Goal: Check status: Check status

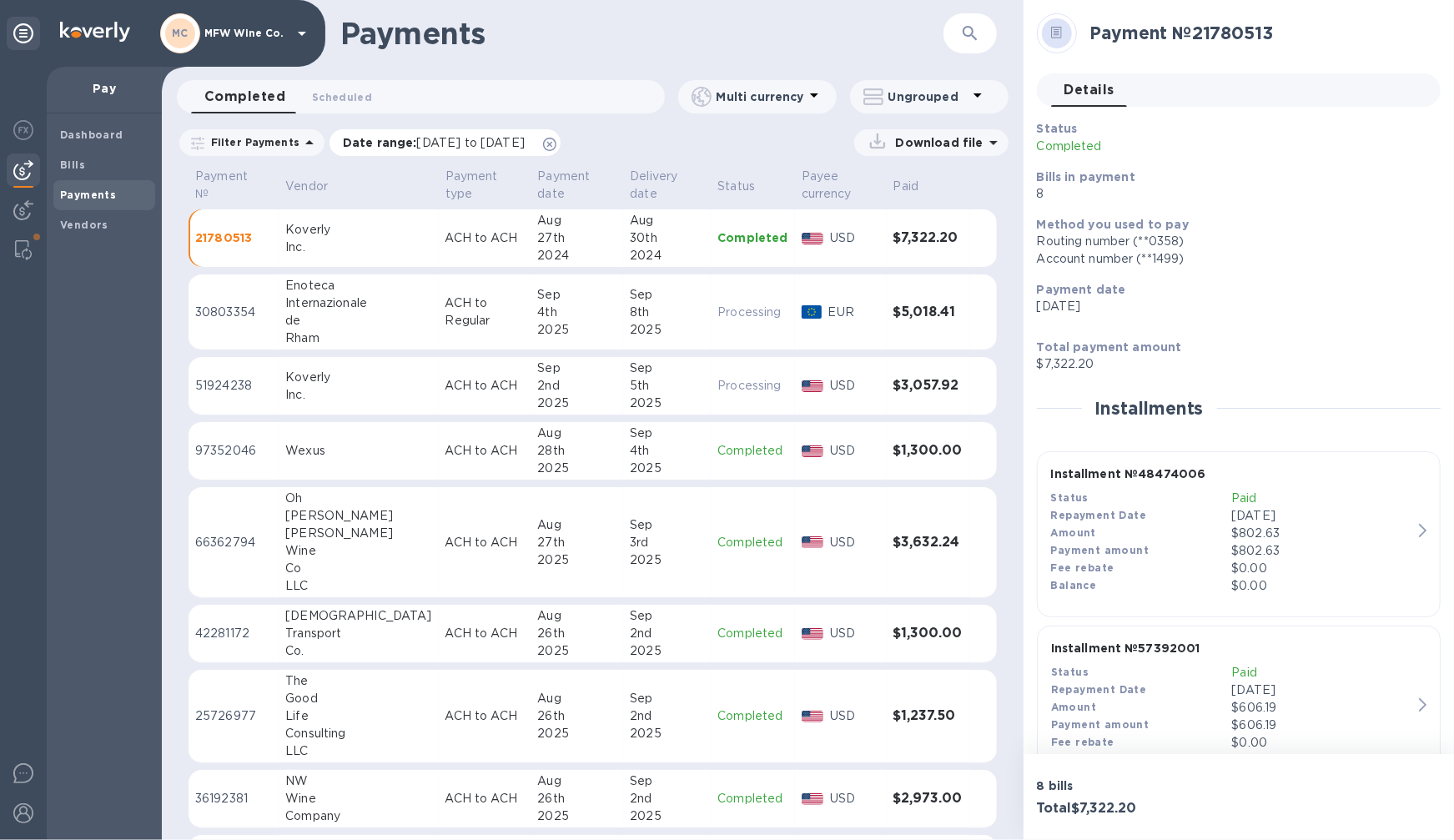
click at [426, 143] on span "[DATE] to [DATE]" at bounding box center [470, 143] width 107 height 14
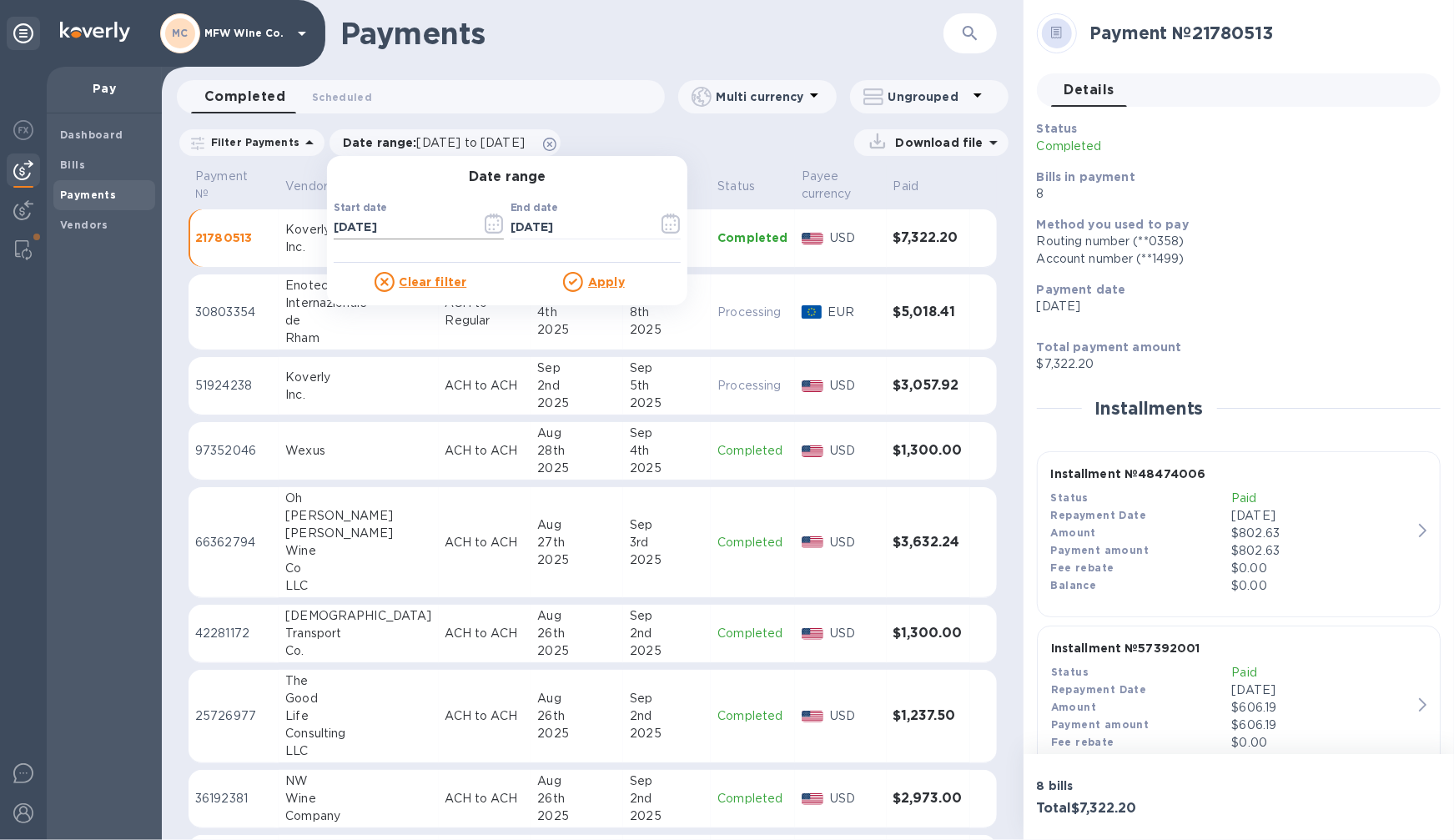
click at [484, 222] on icon "button" at bounding box center [494, 223] width 19 height 20
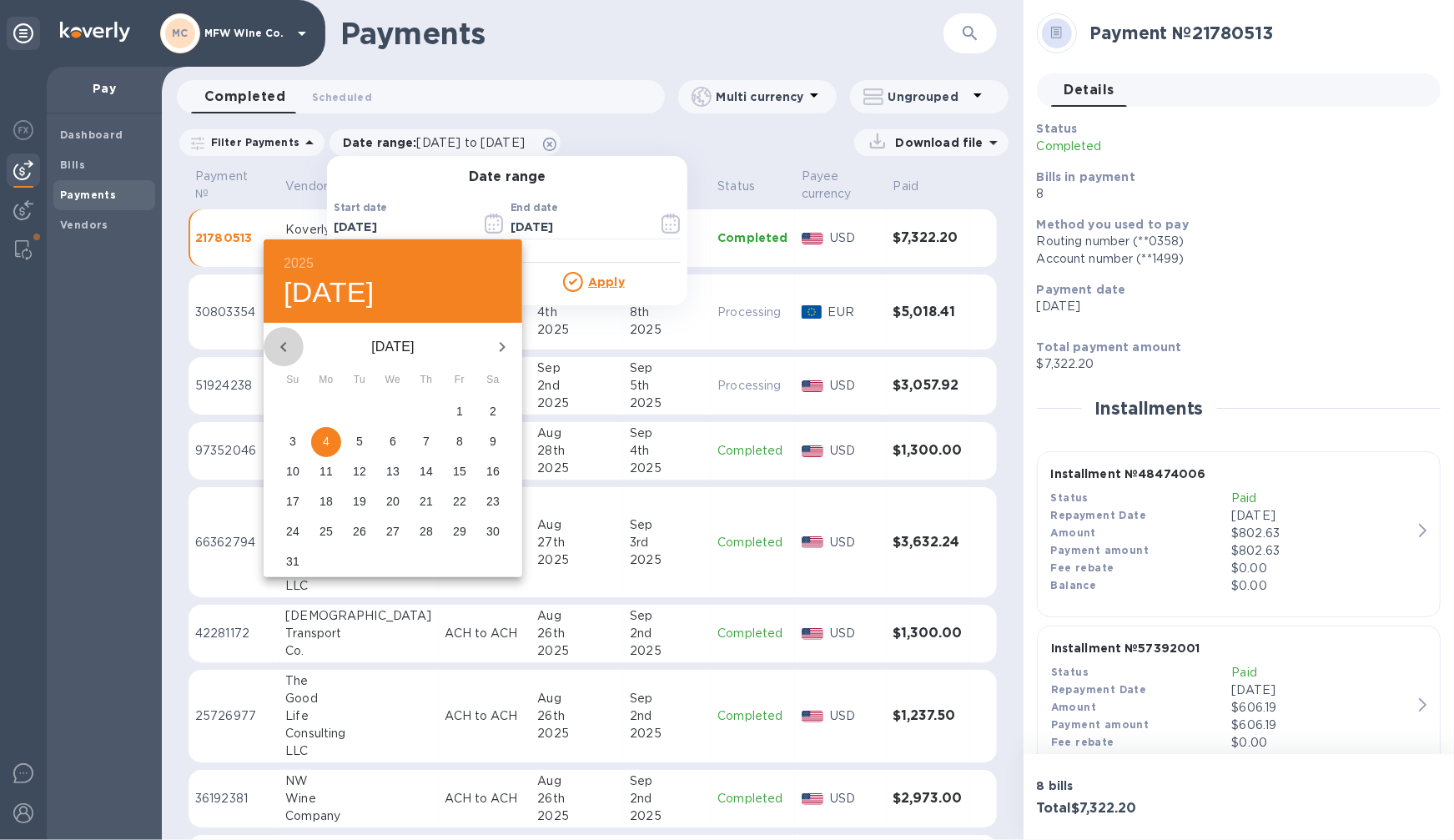
click at [282, 351] on icon "button" at bounding box center [283, 347] width 20 height 20
click at [435, 411] on span "1" at bounding box center [425, 411] width 30 height 16
type input "[DATE]"
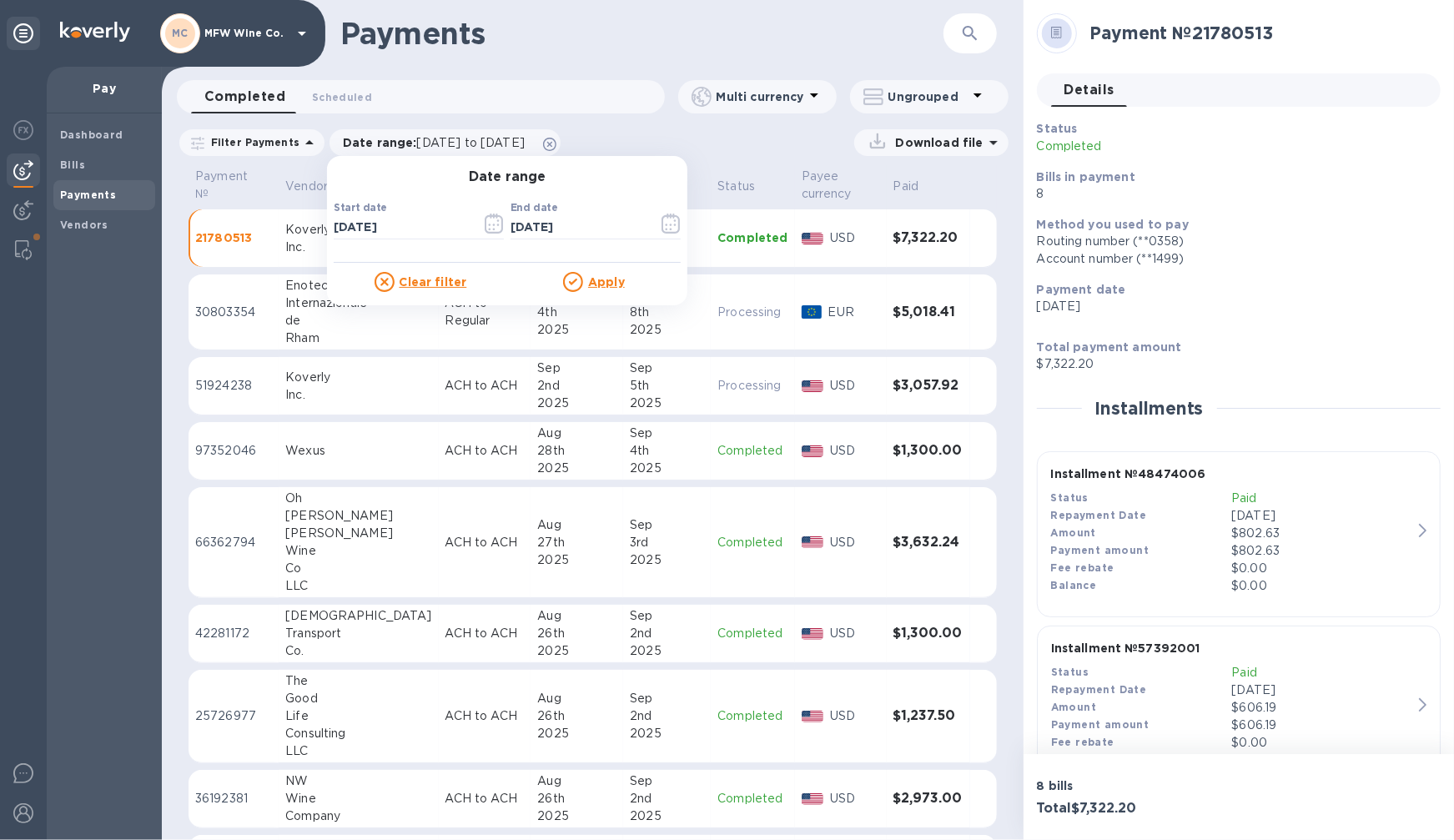
click at [620, 272] on div "Apply" at bounding box center [593, 281] width 173 height 20
click at [606, 278] on u "Apply" at bounding box center [606, 282] width 37 height 14
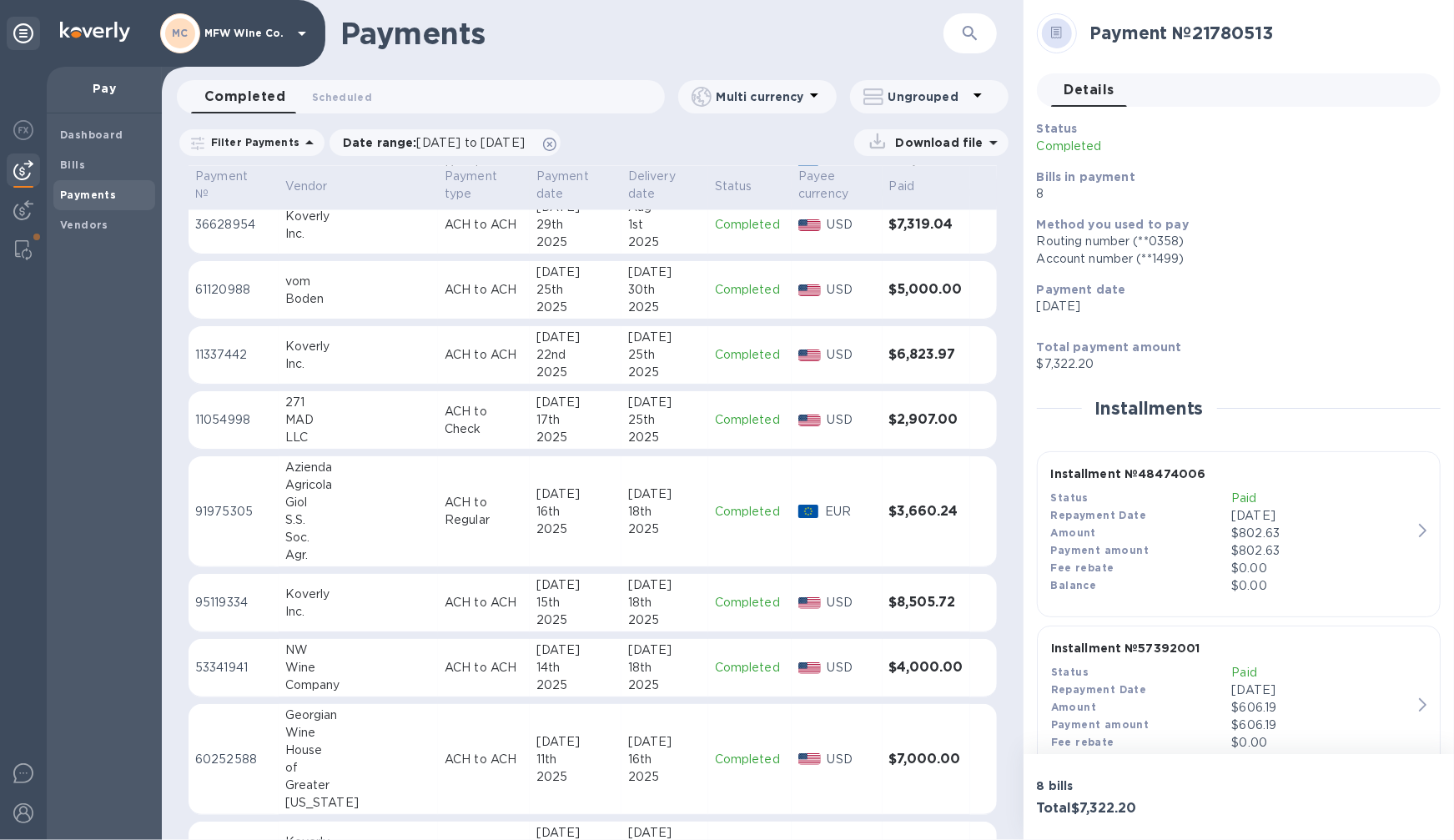
scroll to position [3083, 0]
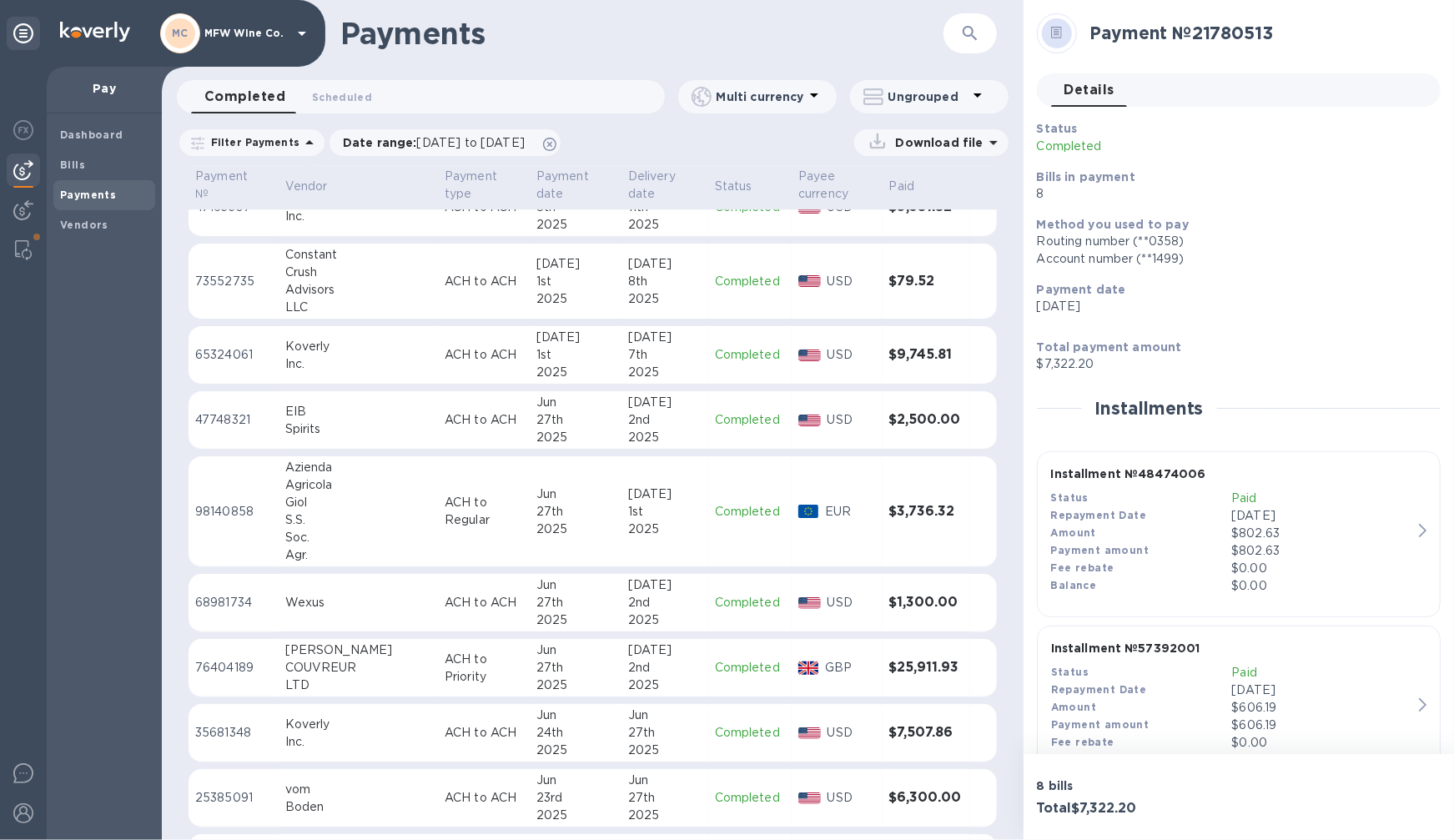
click at [453, 519] on p "ACH to Regular" at bounding box center [483, 511] width 78 height 35
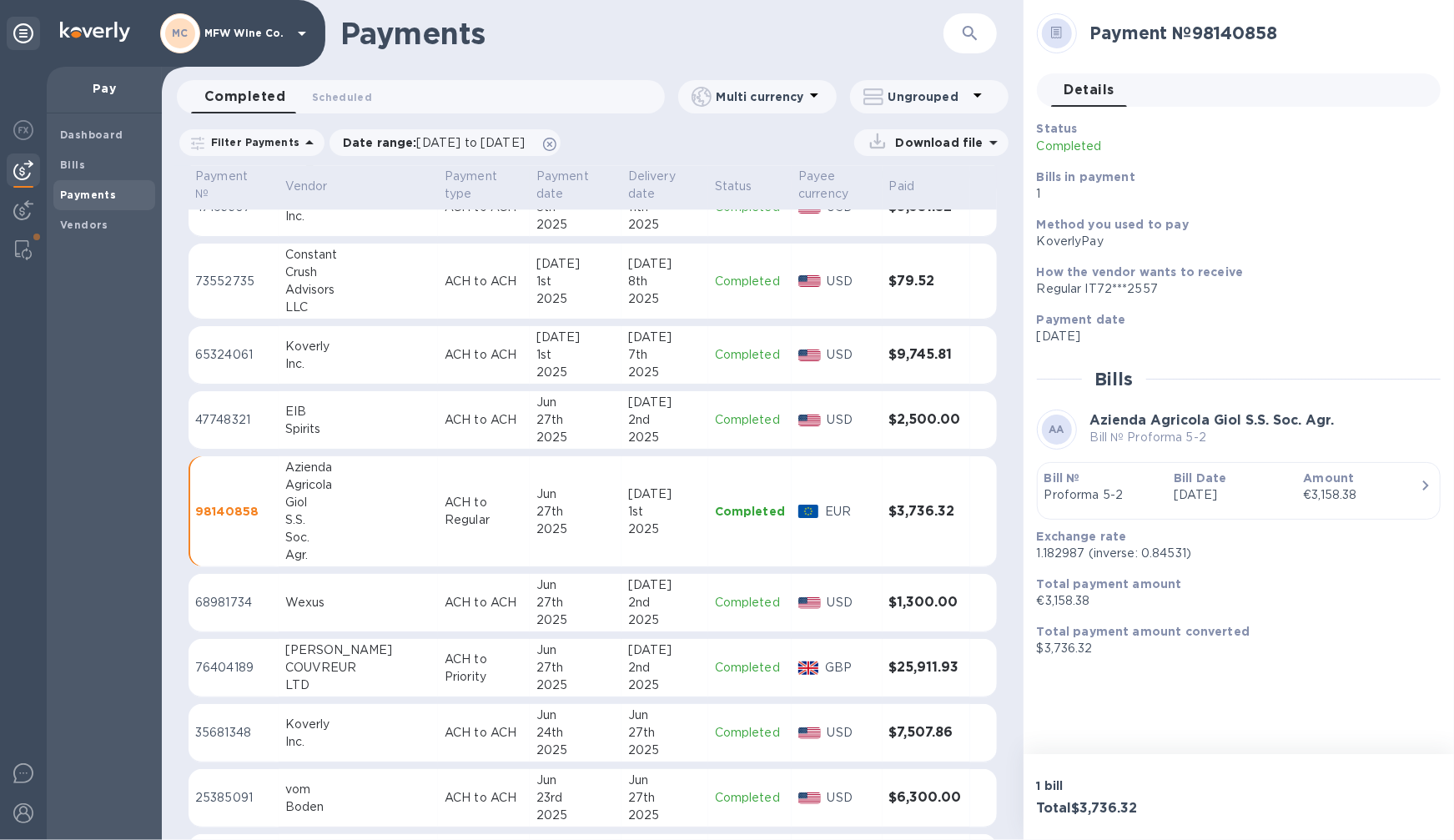
click at [1061, 477] on b "Bill №" at bounding box center [1061, 478] width 36 height 14
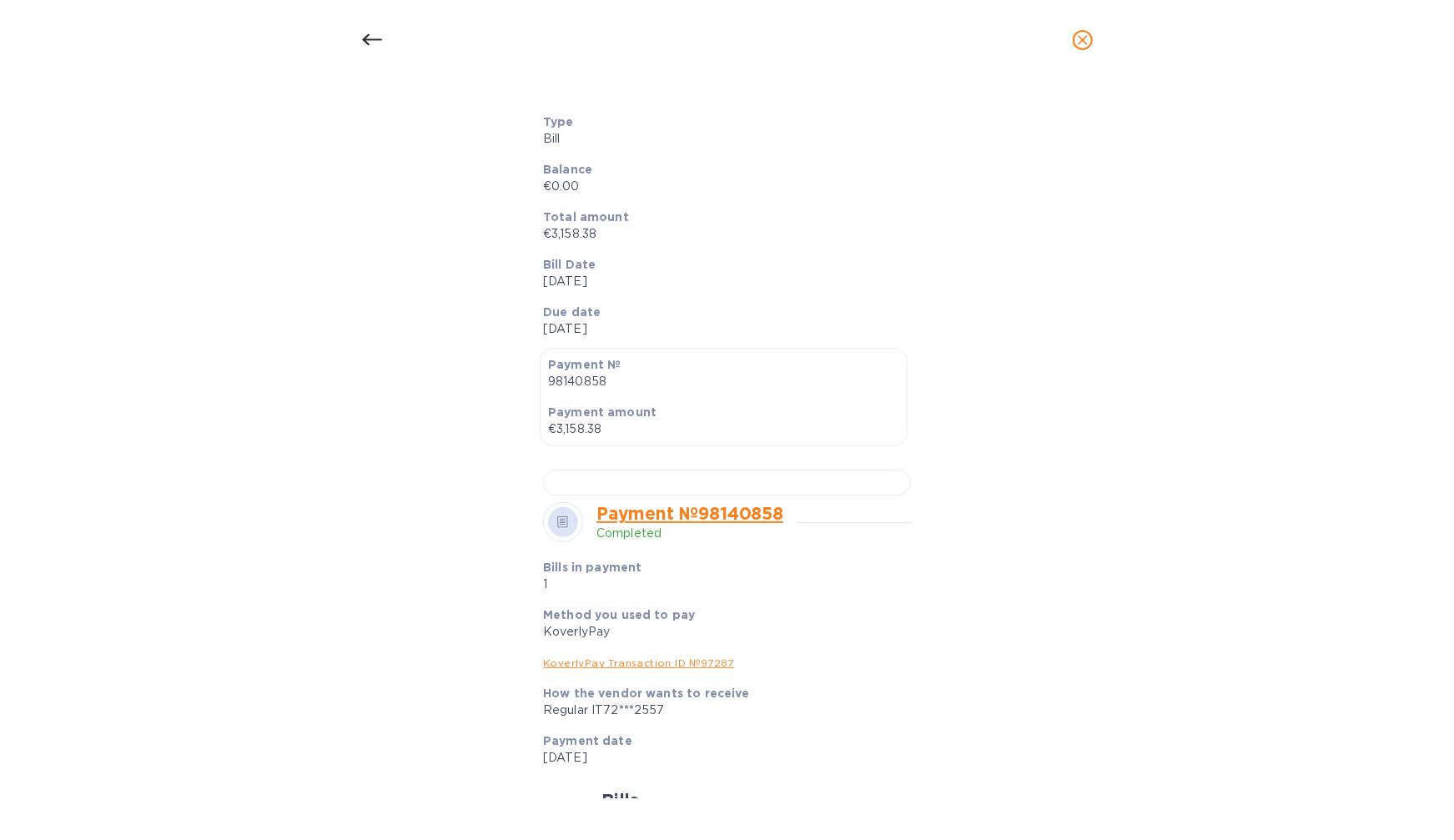
scroll to position [463, 0]
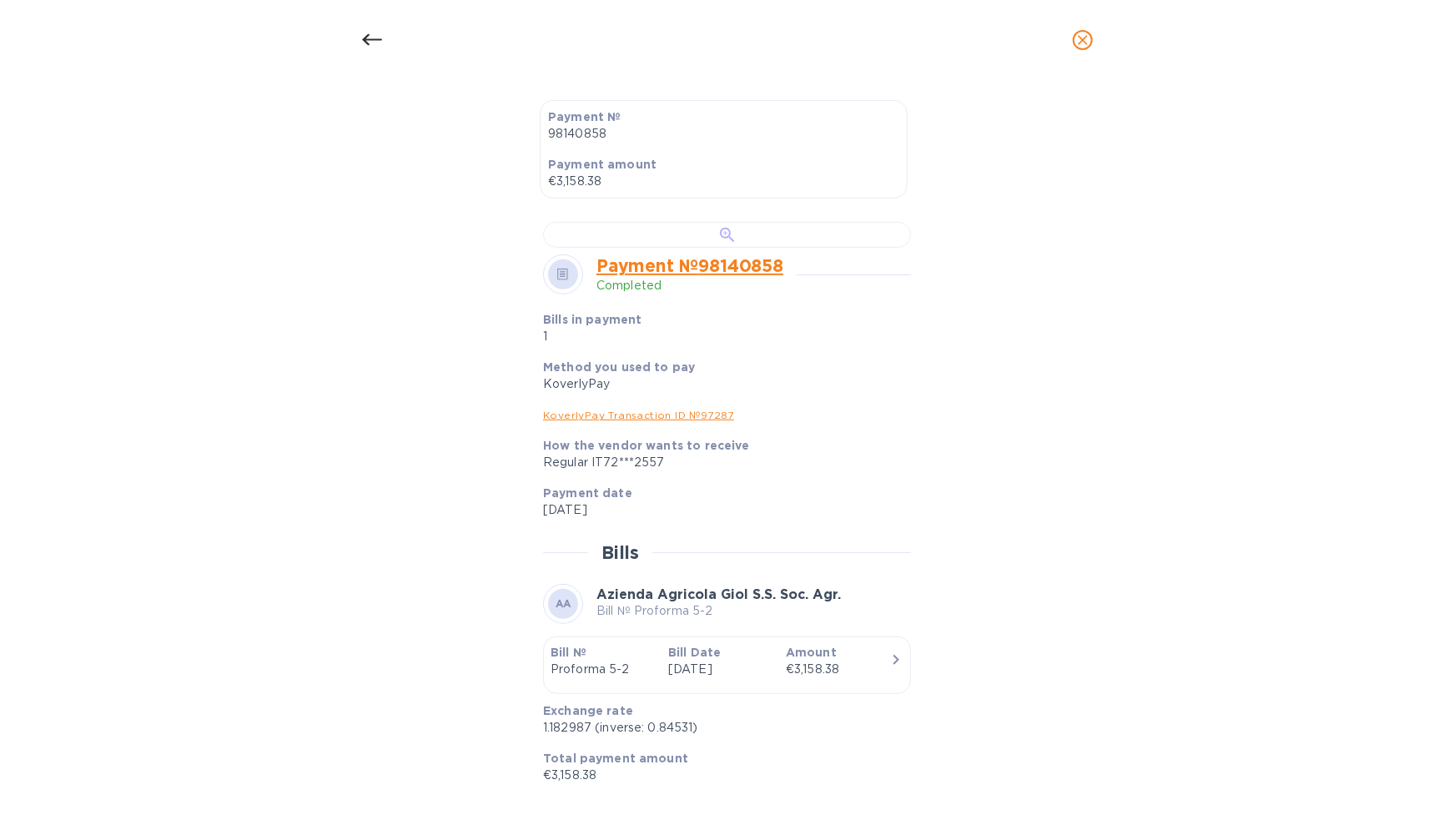
click at [703, 247] on div at bounding box center [727, 234] width 367 height 26
click at [354, 35] on div at bounding box center [371, 40] width 40 height 40
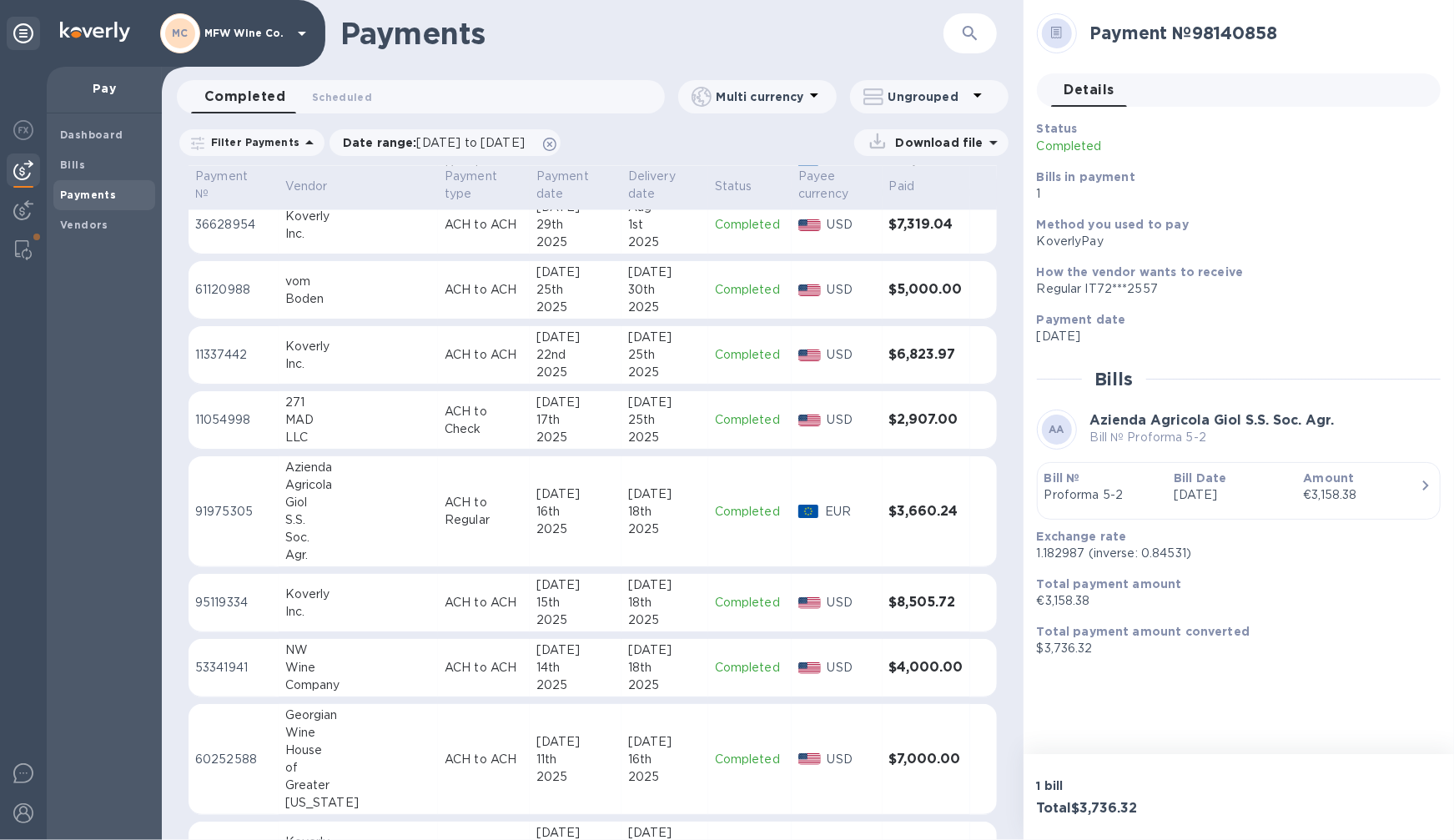
scroll to position [3083, 0]
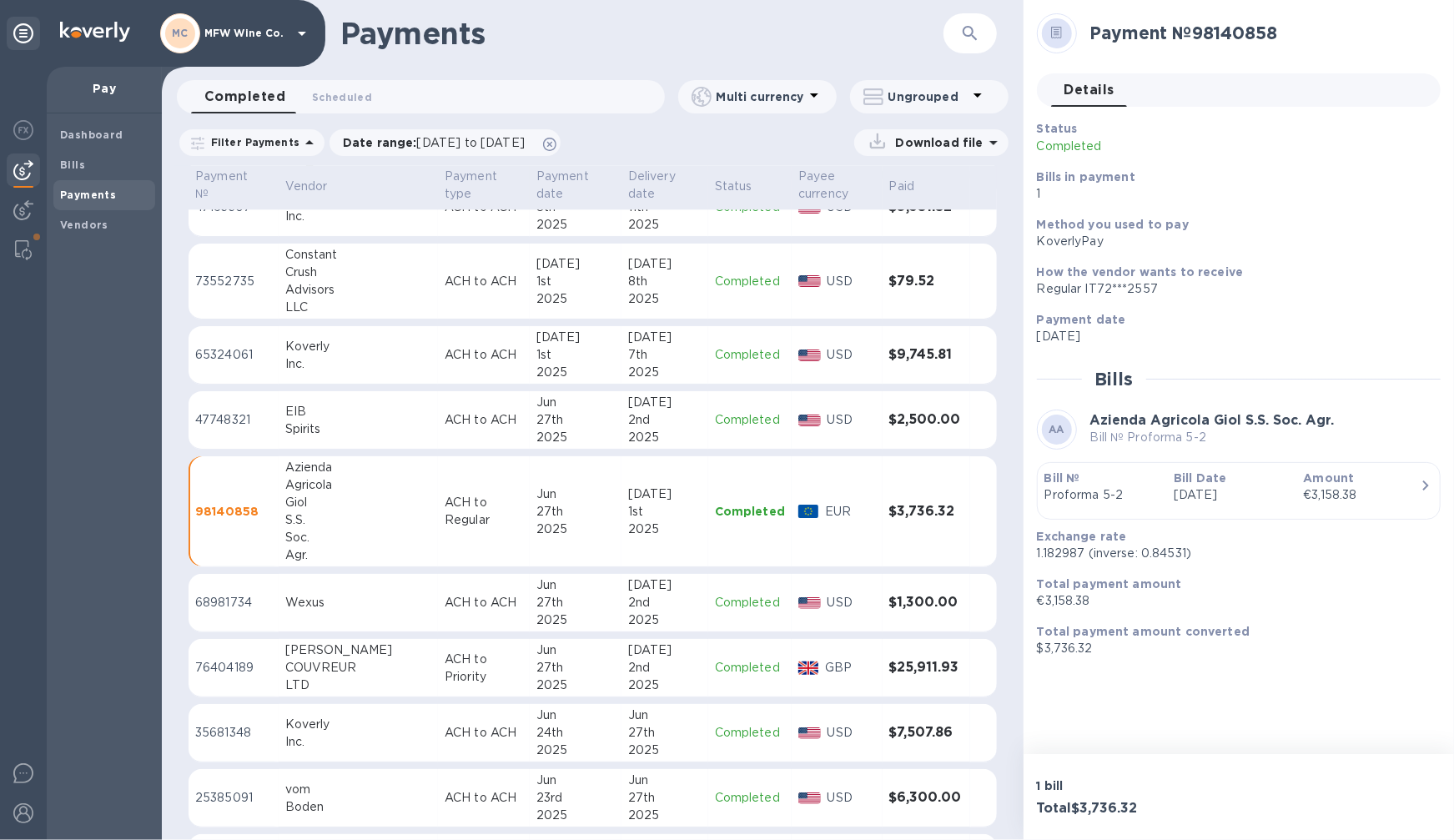
click at [449, 469] on td "ACH to Regular" at bounding box center [483, 511] width 92 height 111
click at [568, 489] on div "Jun" at bounding box center [575, 494] width 78 height 17
click at [638, 514] on div "1st" at bounding box center [665, 511] width 73 height 17
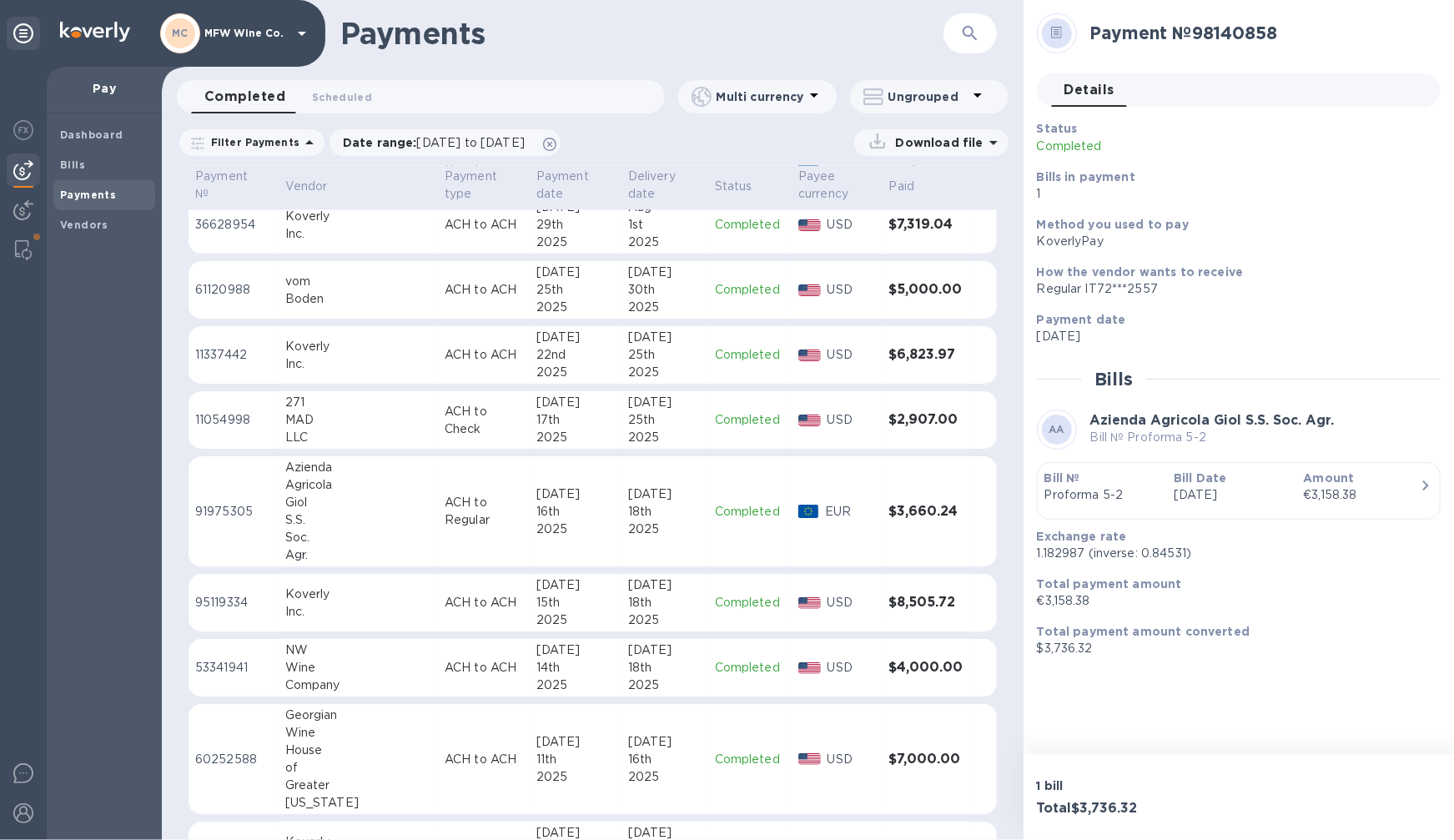
click at [638, 514] on div "18th" at bounding box center [665, 511] width 73 height 17
click at [1052, 478] on b "Bill №" at bounding box center [1061, 478] width 36 height 14
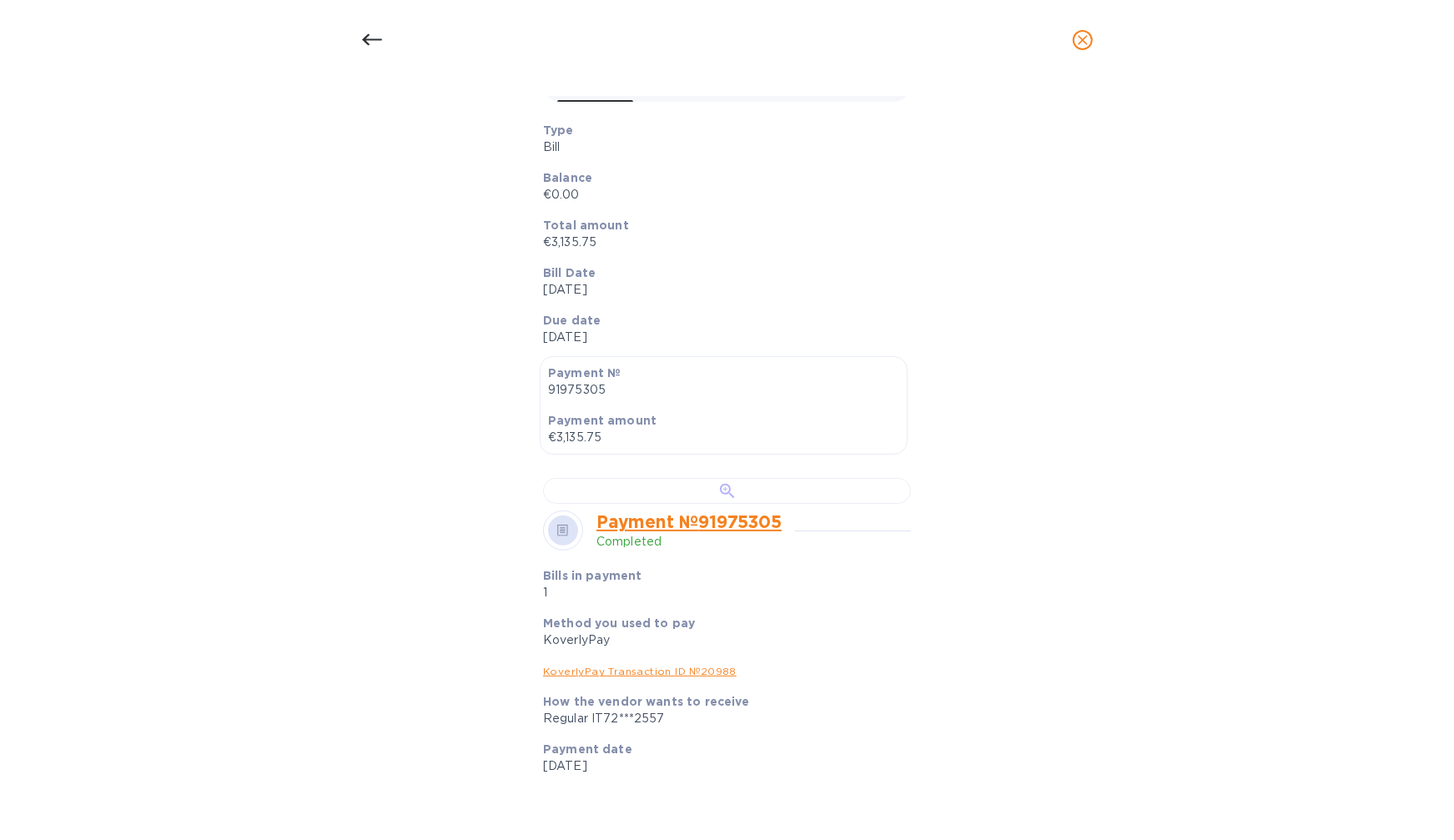
scroll to position [370, 0]
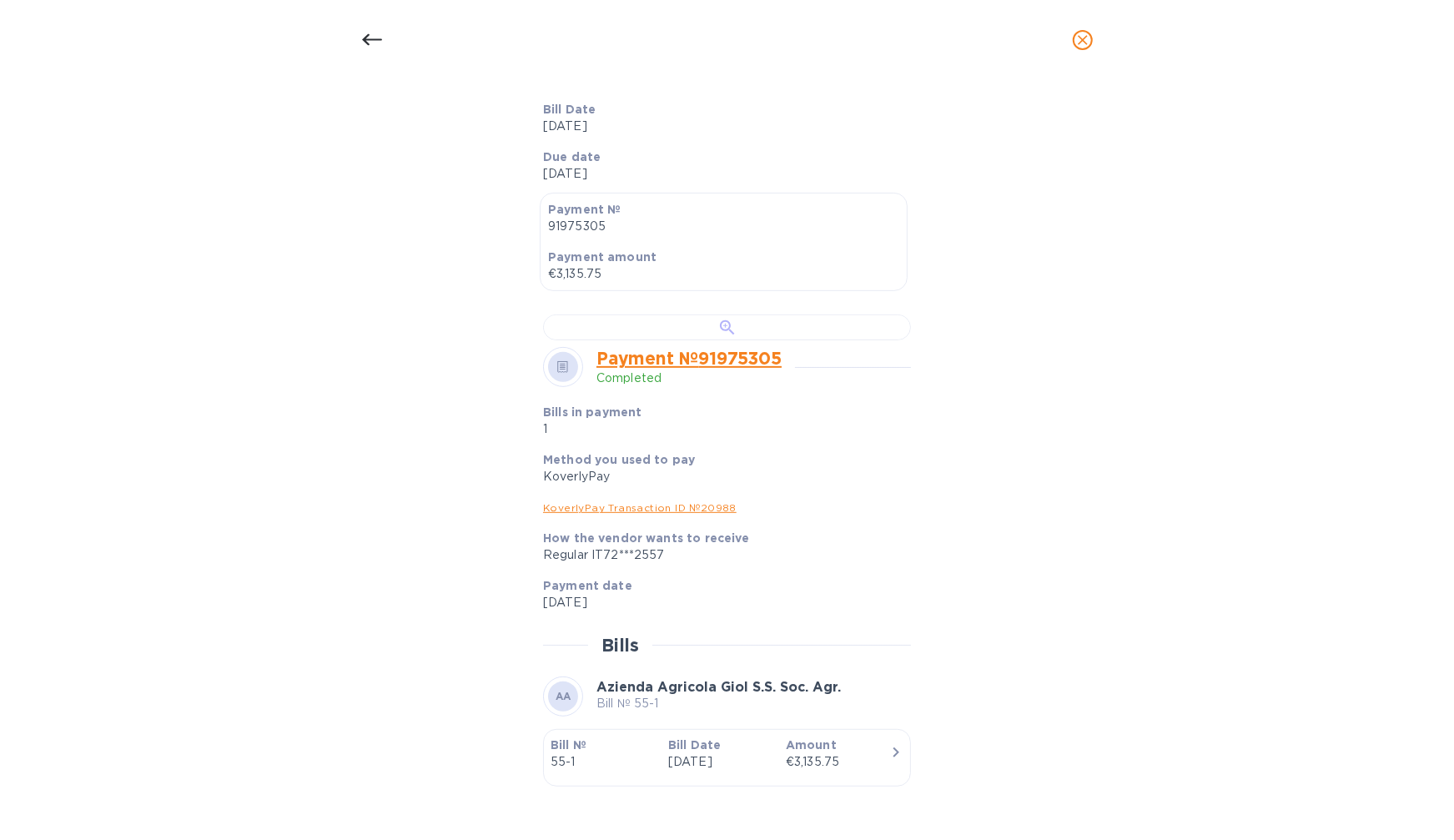
click at [823, 340] on div at bounding box center [727, 327] width 367 height 26
